Goal: Information Seeking & Learning: Learn about a topic

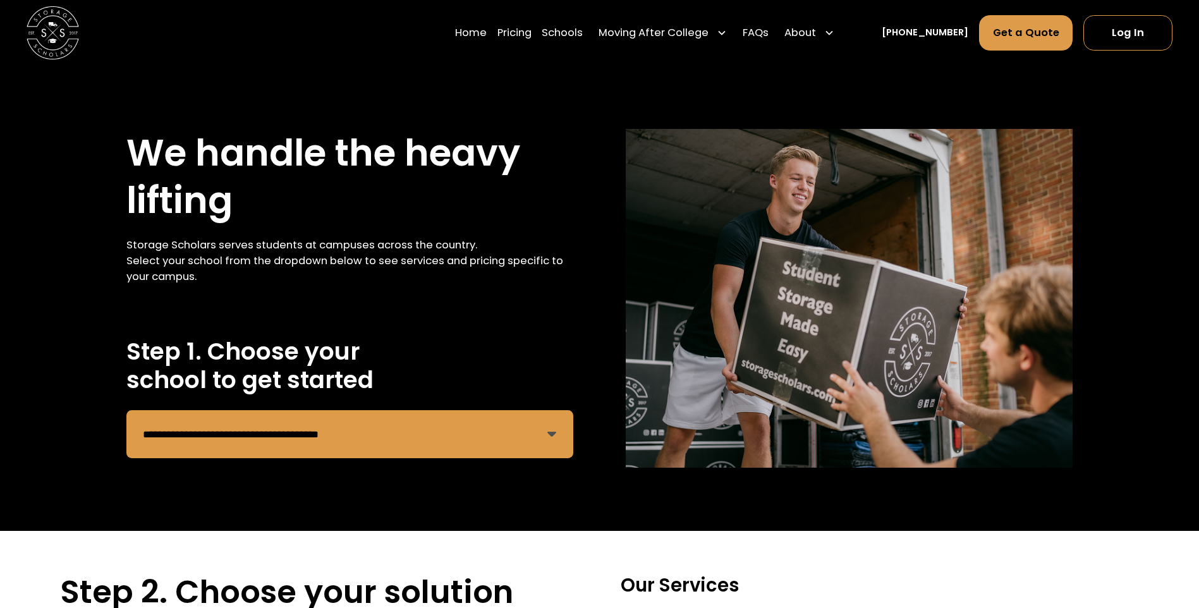
select select "**********"
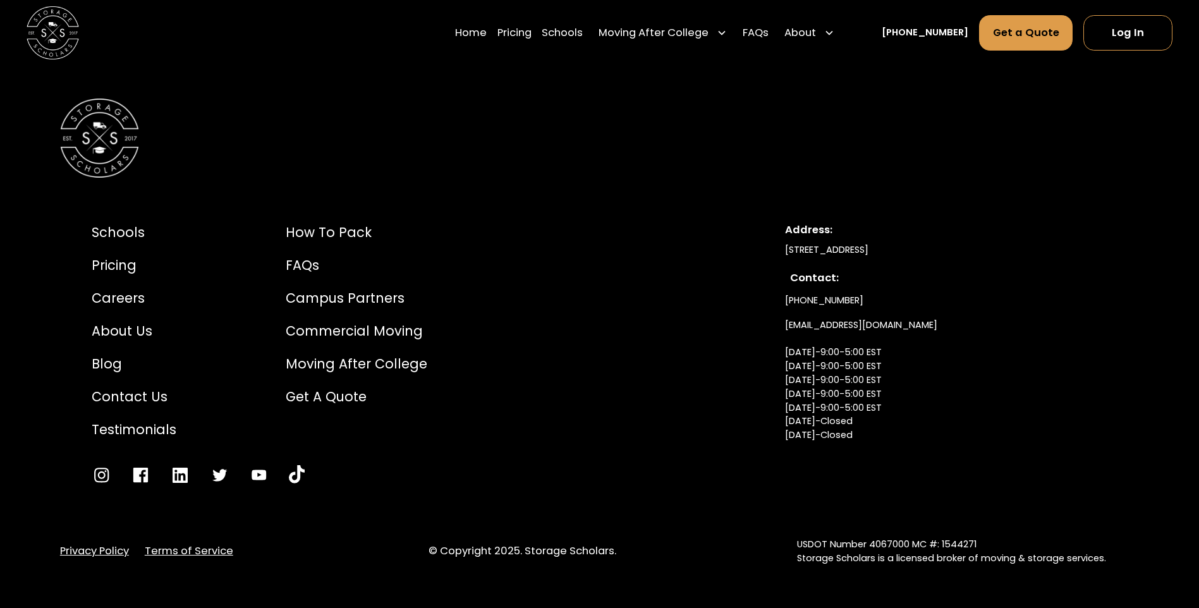
scroll to position [2567, 0]
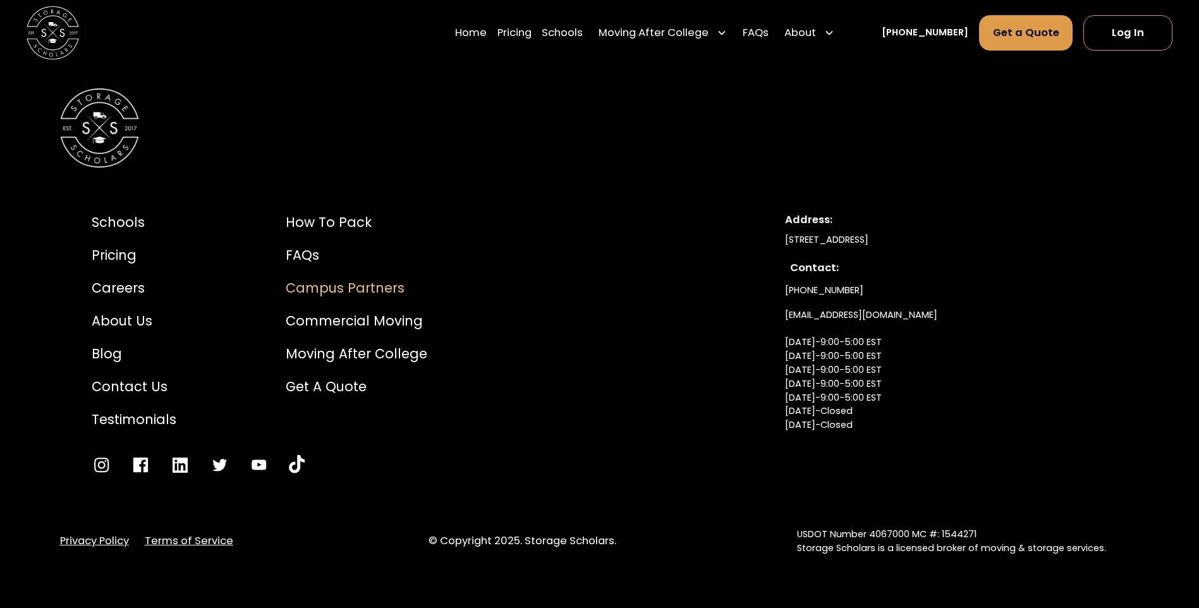
click at [320, 289] on div "Campus Partners" at bounding box center [357, 288] width 142 height 20
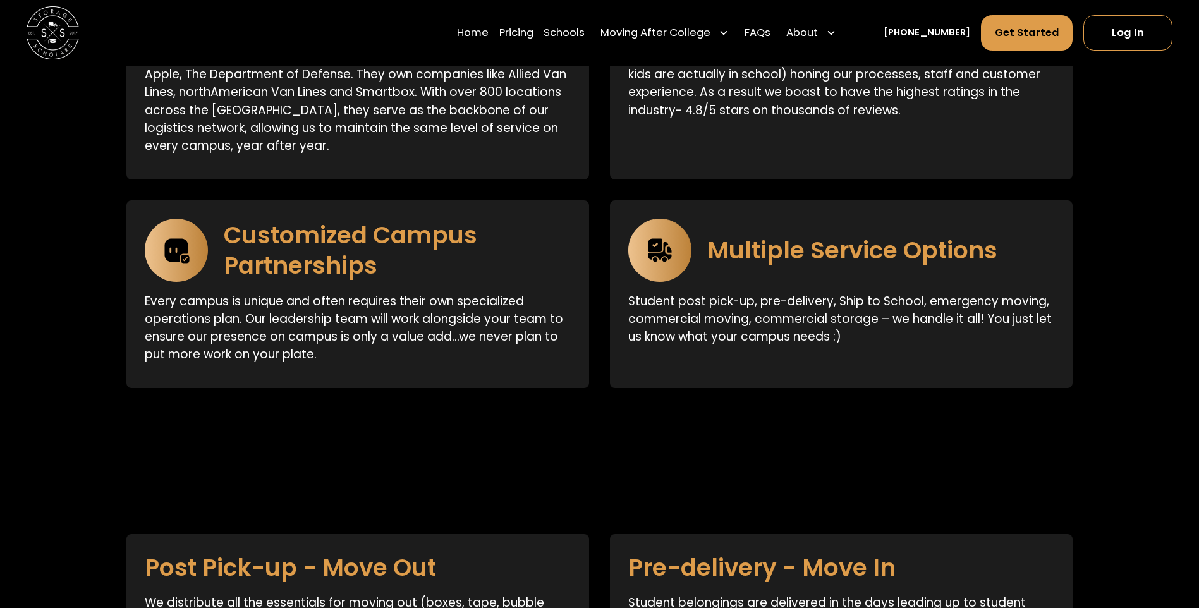
scroll to position [2529, 0]
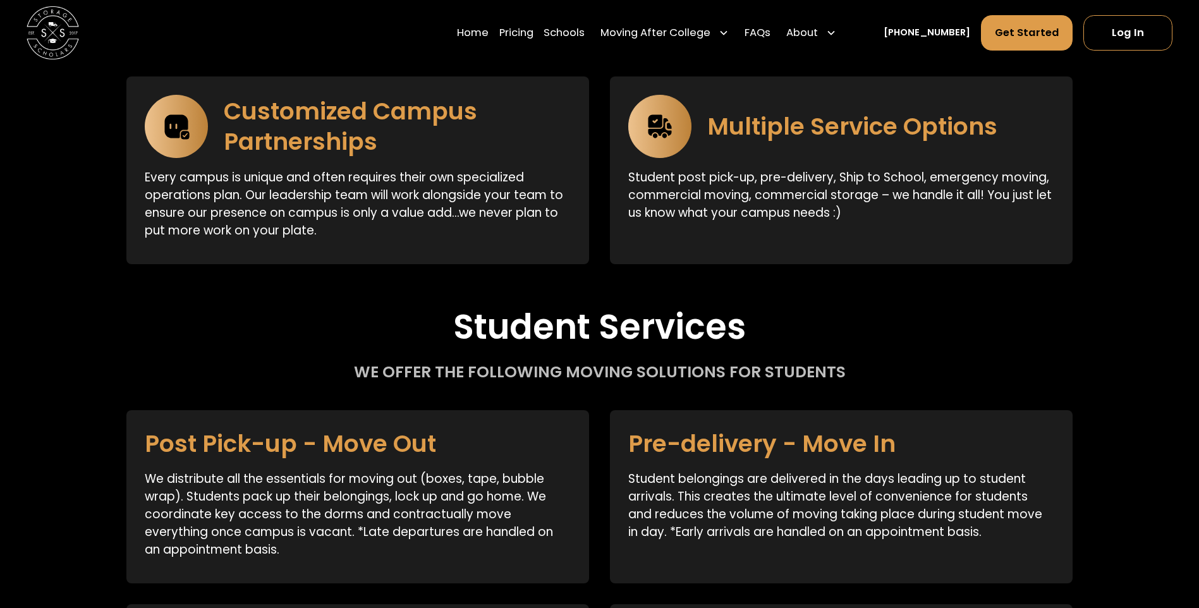
drag, startPoint x: 82, startPoint y: 324, endPoint x: 54, endPoint y: 300, distance: 37.6
click at [54, 307] on div "Student Services We offer the following moving solutions for students Post Pick…" at bounding box center [599, 543] width 1199 height 472
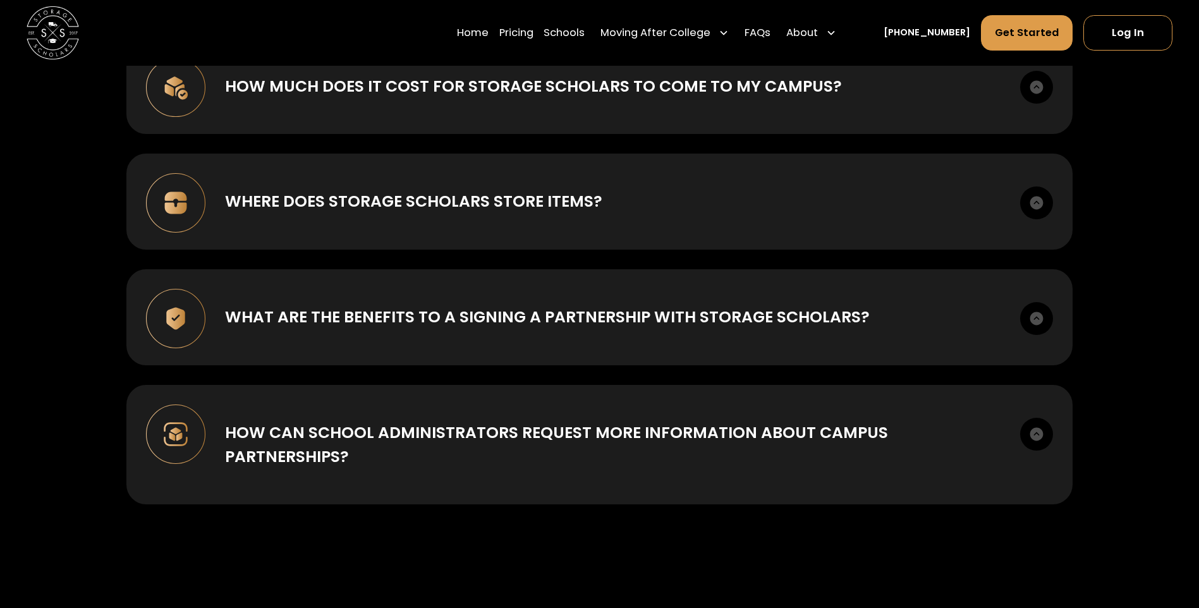
scroll to position [4679, 0]
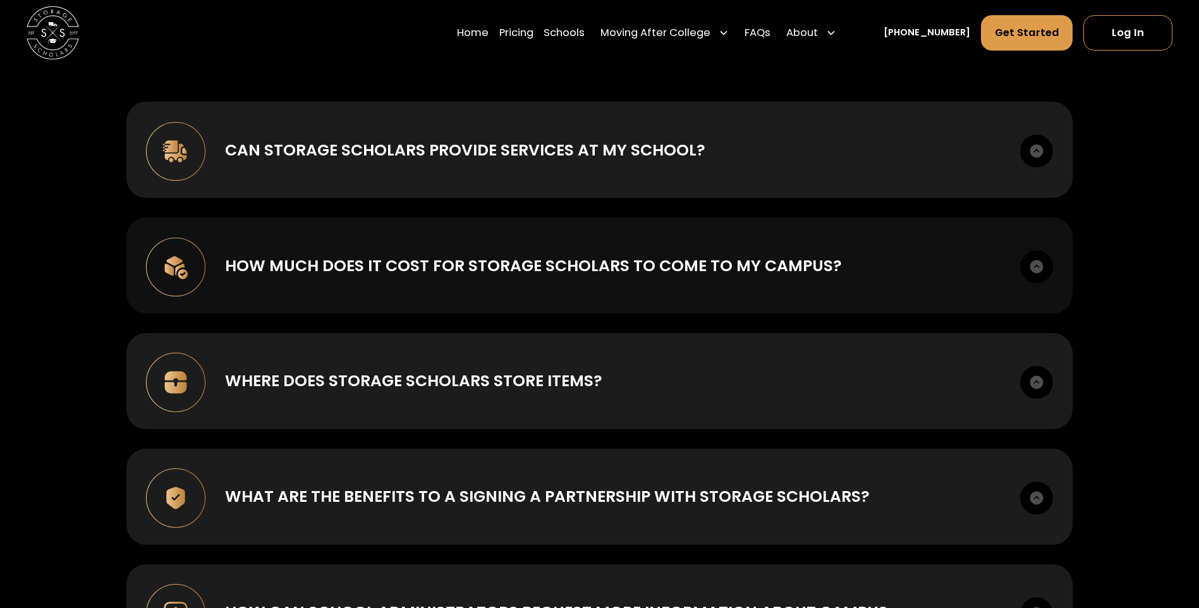
click at [1037, 250] on img at bounding box center [1036, 266] width 33 height 33
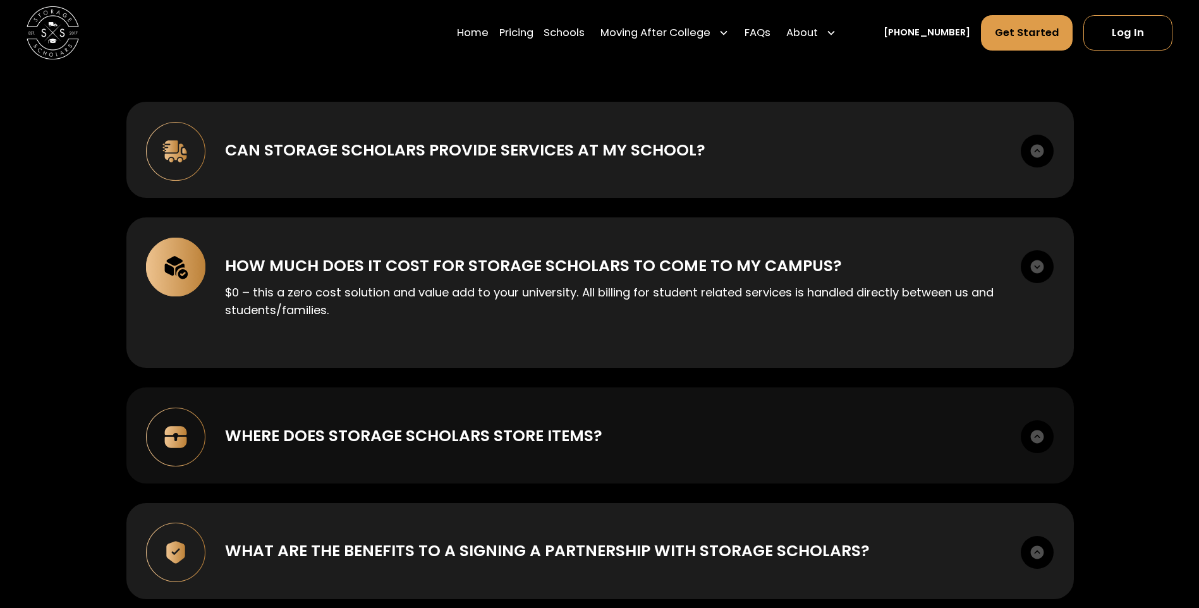
click at [859, 432] on div "Where does Storage Scholars store items? Our national partnership with SIRVA gi…" at bounding box center [600, 436] width 948 height 96
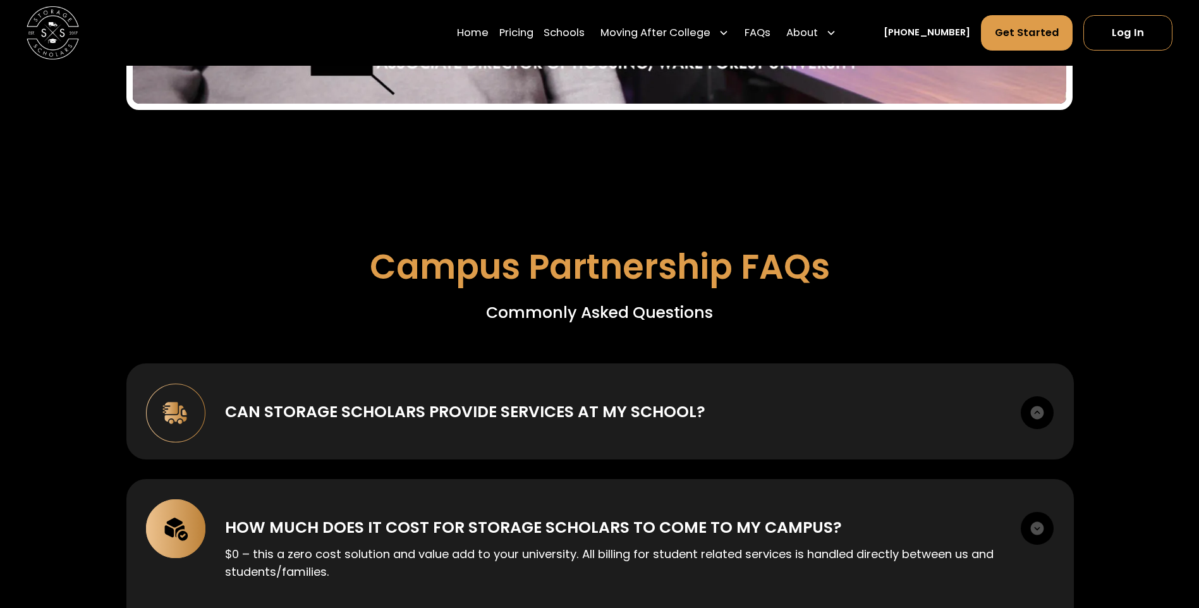
scroll to position [4363, 0]
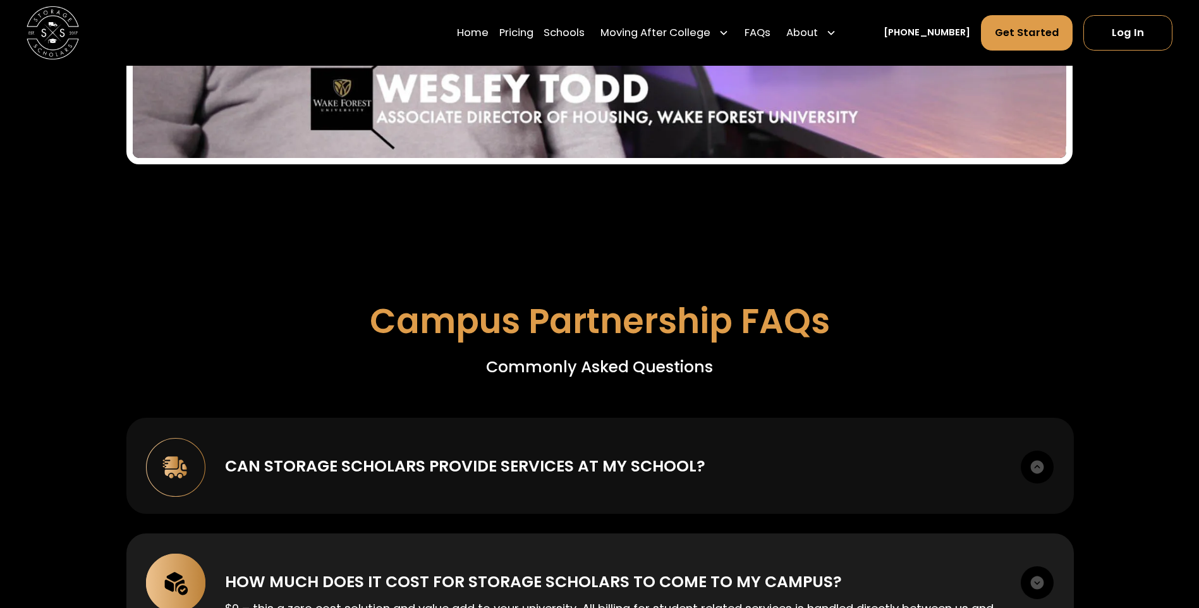
click at [913, 418] on div "Can Storage Scholars provide services at my school? Storage Scholars has an act…" at bounding box center [600, 466] width 948 height 96
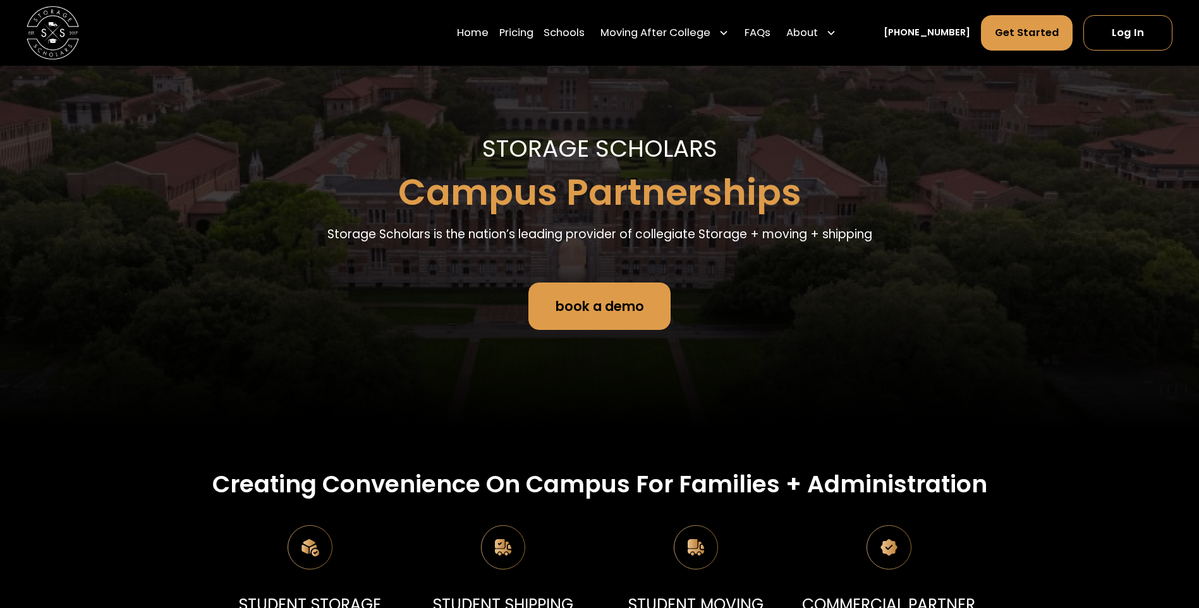
scroll to position [0, 0]
